Goal: Transaction & Acquisition: Purchase product/service

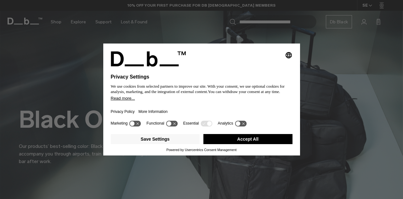
click at [255, 140] on button "Accept All" at bounding box center [247, 139] width 89 height 10
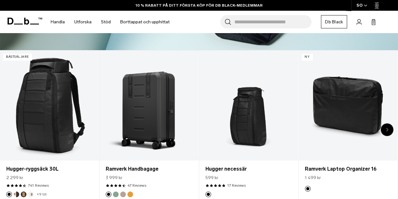
scroll to position [126, 0]
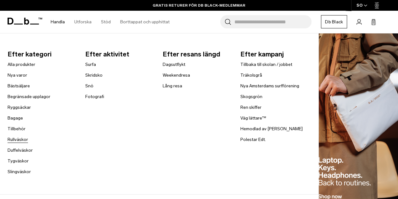
click at [21, 140] on font "Rullväskor" at bounding box center [18, 139] width 20 height 5
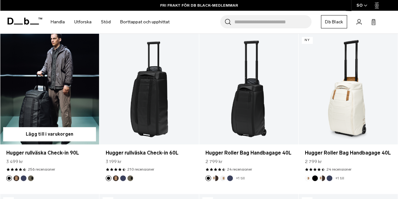
scroll to position [189, 0]
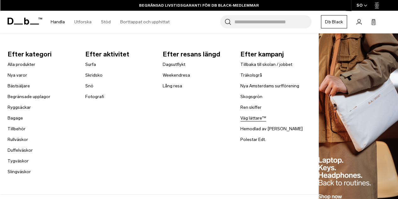
click at [248, 115] on link "Väg lättare™" at bounding box center [254, 118] width 26 height 7
click at [21, 65] on font "Alla produkter" at bounding box center [22, 64] width 28 height 5
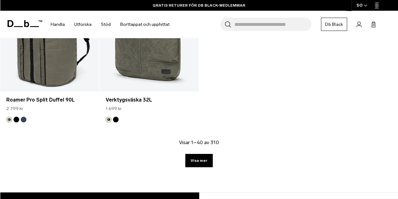
scroll to position [1953, 0]
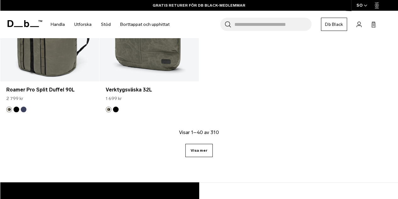
click at [205, 149] on font "Visa mer" at bounding box center [199, 150] width 17 height 4
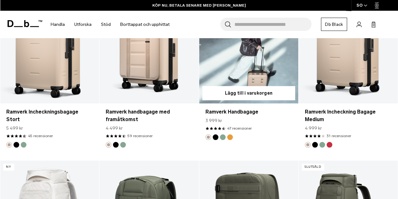
scroll to position [2264, 0]
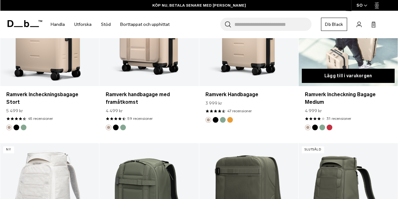
click at [362, 72] on button "Lägg till i varukorgen" at bounding box center [348, 76] width 93 height 14
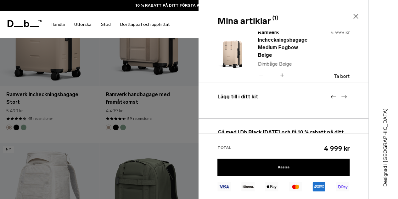
click at [358, 16] on icon at bounding box center [356, 17] width 8 height 8
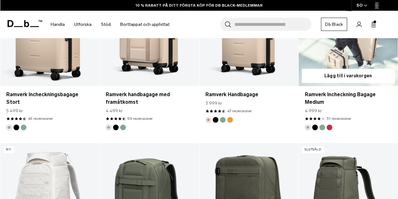
drag, startPoint x: 336, startPoint y: 70, endPoint x: 340, endPoint y: 112, distance: 42.1
click at [340, 112] on article "Lägg till i varukorgen Ramverk Incheckning Bagage Medium 4 999 kr 4,0 stjärnor …" at bounding box center [349, 59] width 100 height 167
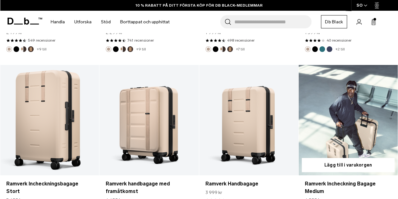
scroll to position [2170, 0]
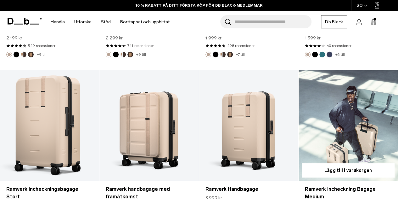
click at [329, 100] on link "Ramverk Incheckning Bagage Medium" at bounding box center [348, 125] width 99 height 110
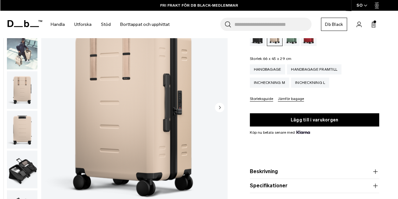
scroll to position [63, 0]
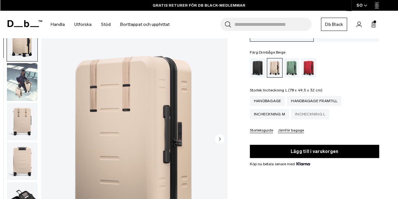
click at [310, 110] on div "Incheckning L" at bounding box center [310, 114] width 38 height 10
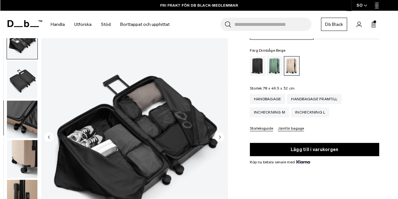
scroll to position [94, 0]
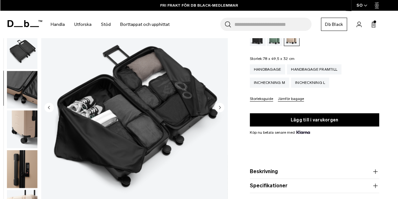
click at [217, 103] on circle "Nästa bild" at bounding box center [219, 107] width 9 height 9
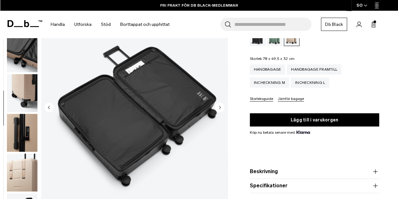
scroll to position [198, 0]
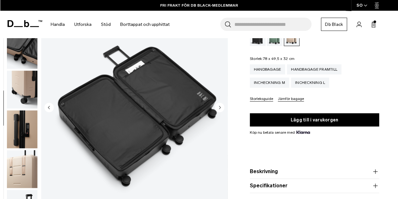
click at [217, 103] on circle "Nästa bild" at bounding box center [219, 107] width 9 height 9
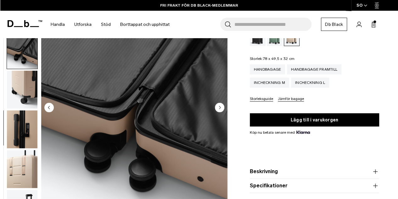
scroll to position [202, 0]
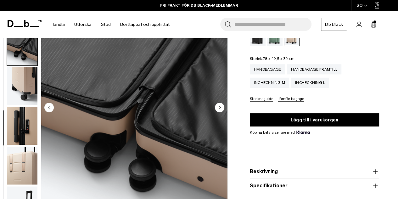
click at [217, 103] on circle "Nästa bild" at bounding box center [219, 107] width 9 height 9
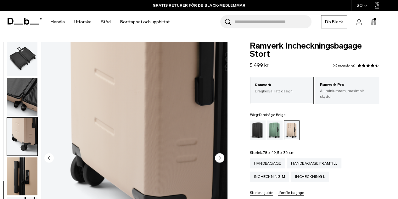
scroll to position [0, 0]
